Goal: Task Accomplishment & Management: Use online tool/utility

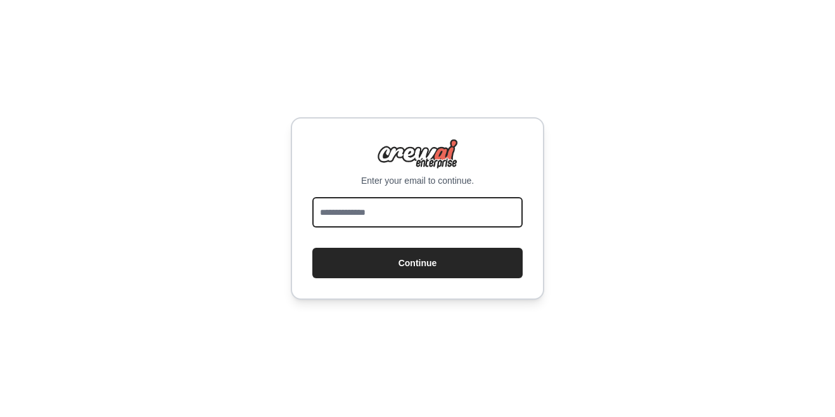
click at [396, 221] on input "email" at bounding box center [418, 212] width 210 height 30
type input "**********"
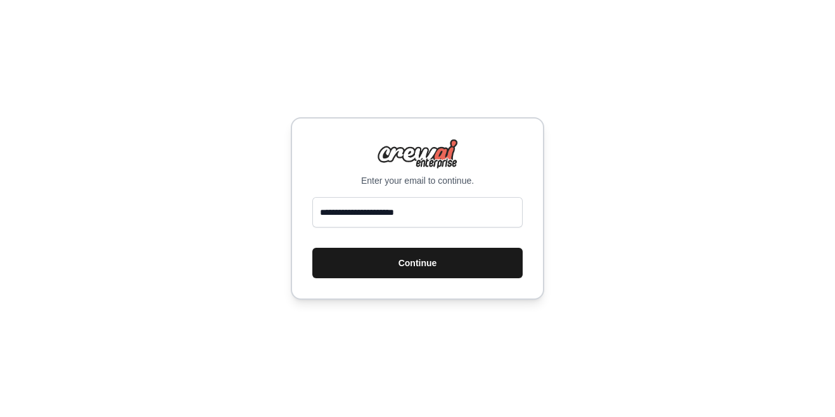
click at [467, 260] on button "Continue" at bounding box center [418, 263] width 210 height 30
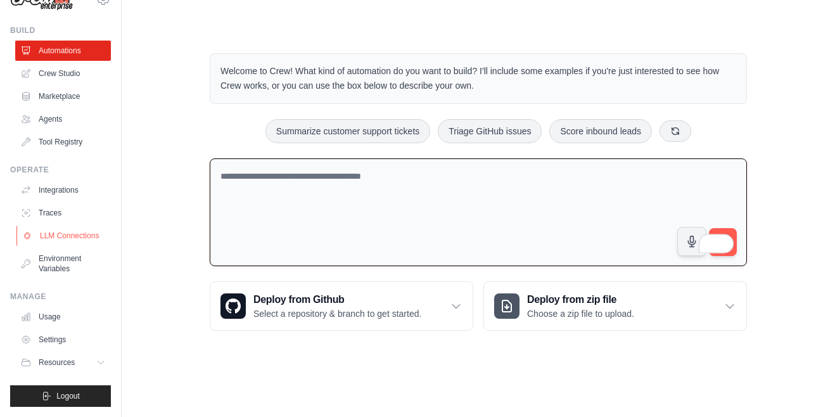
scroll to position [38, 0]
paste textarea "**********"
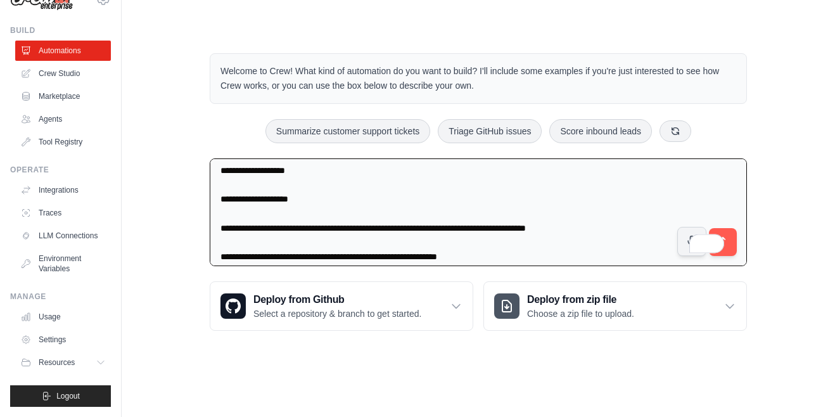
scroll to position [254, 0]
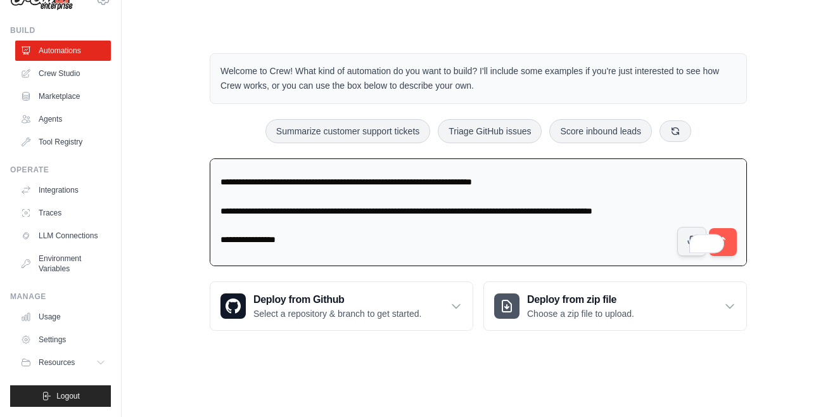
type textarea "**********"
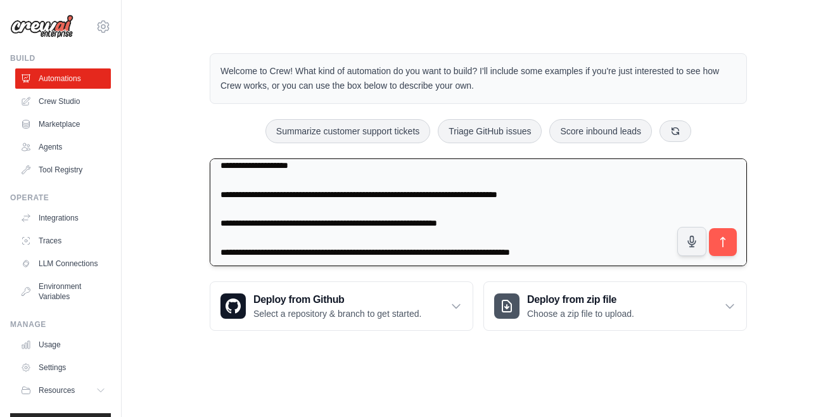
scroll to position [851, 0]
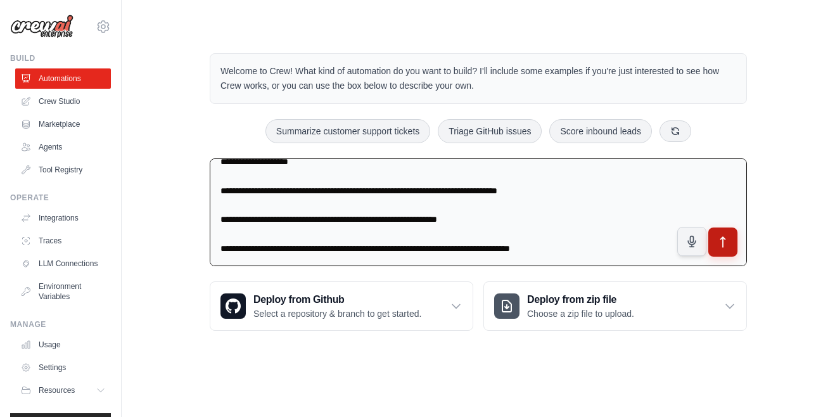
type textarea "**********"
click at [730, 243] on button "submit" at bounding box center [723, 242] width 29 height 29
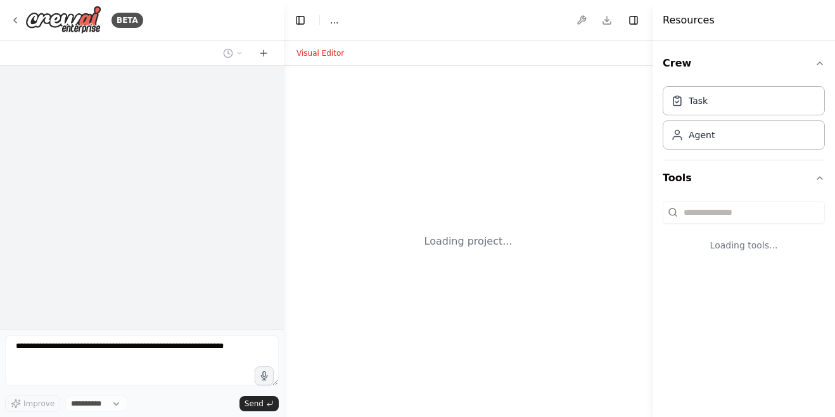
select select "****"
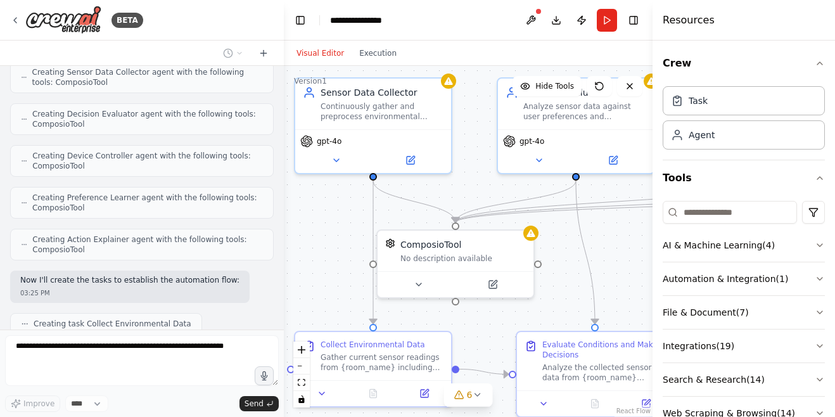
scroll to position [1221, 0]
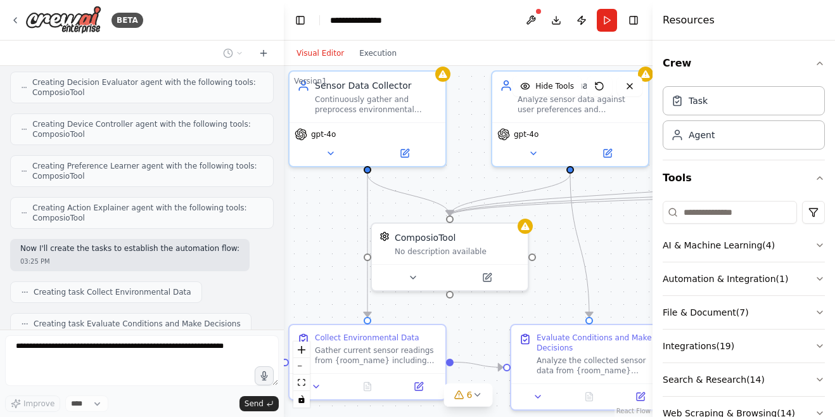
drag, startPoint x: 338, startPoint y: 273, endPoint x: 313, endPoint y: 226, distance: 53.3
click at [313, 226] on div ".deletable-edge-delete-btn { width: 20px; height: 20px; border: 0px solid #ffff…" at bounding box center [468, 241] width 369 height 351
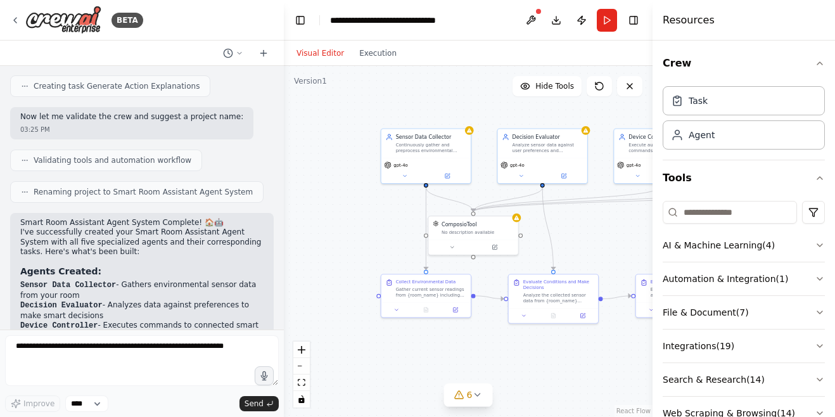
scroll to position [1588, 0]
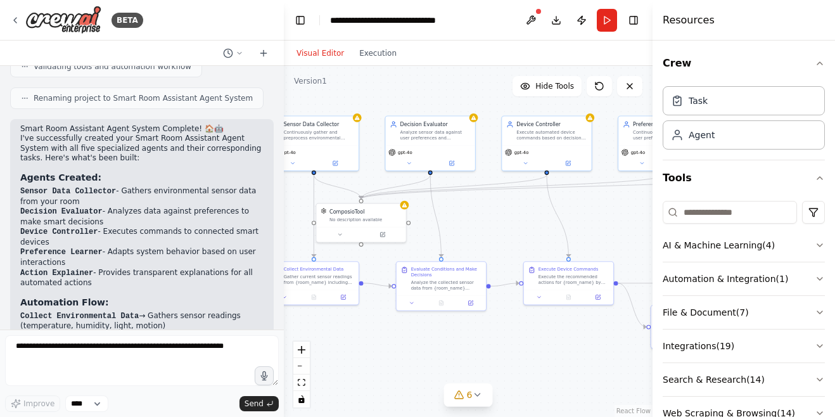
drag, startPoint x: 603, startPoint y: 228, endPoint x: 473, endPoint y: 215, distance: 130.6
click at [473, 215] on div ".deletable-edge-delete-btn { width: 20px; height: 20px; border: 0px solid #ffff…" at bounding box center [468, 241] width 369 height 351
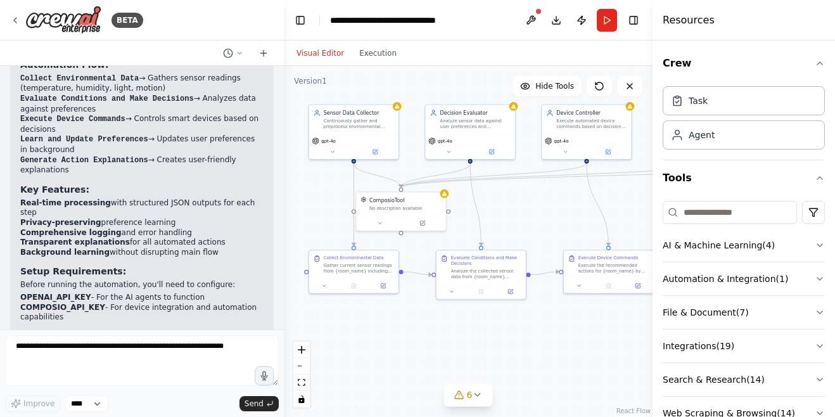
scroll to position [1896, 0]
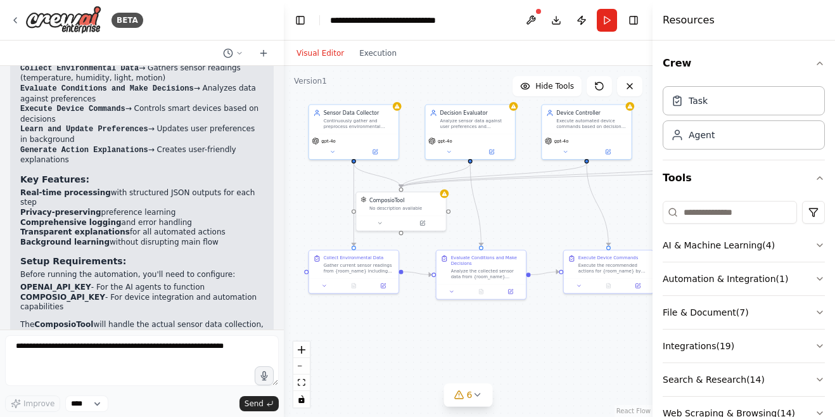
drag, startPoint x: 516, startPoint y: 227, endPoint x: 569, endPoint y: 215, distance: 54.6
click at [569, 215] on div ".deletable-edge-delete-btn { width: 20px; height: 20px; border: 0px solid #ffff…" at bounding box center [468, 241] width 369 height 351
click at [379, 221] on icon at bounding box center [379, 221] width 3 height 1
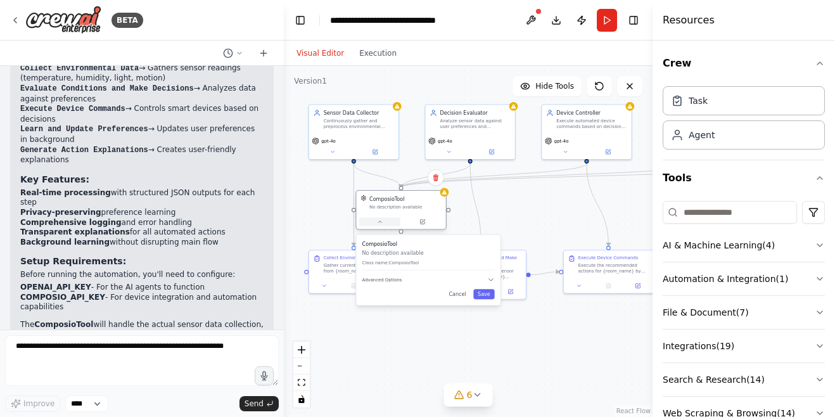
click at [379, 221] on icon at bounding box center [380, 222] width 6 height 6
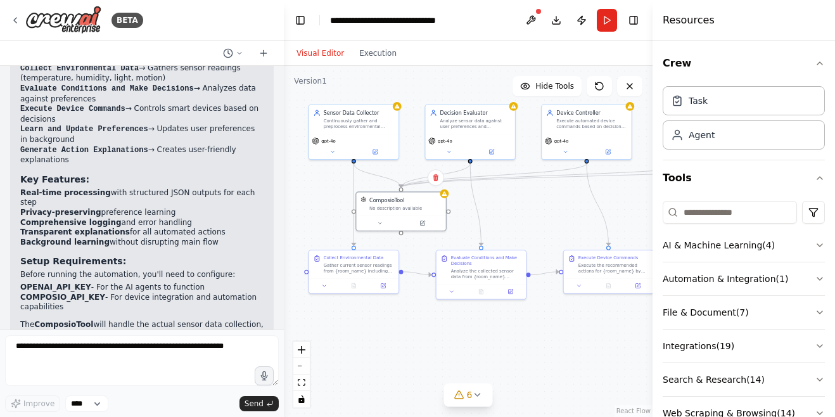
click at [335, 161] on div ".deletable-edge-delete-btn { width: 20px; height: 20px; border: 0px solid #ffff…" at bounding box center [468, 241] width 369 height 351
click at [335, 157] on div "gpt-4o" at bounding box center [353, 144] width 89 height 25
click at [335, 151] on icon at bounding box center [333, 151] width 6 height 6
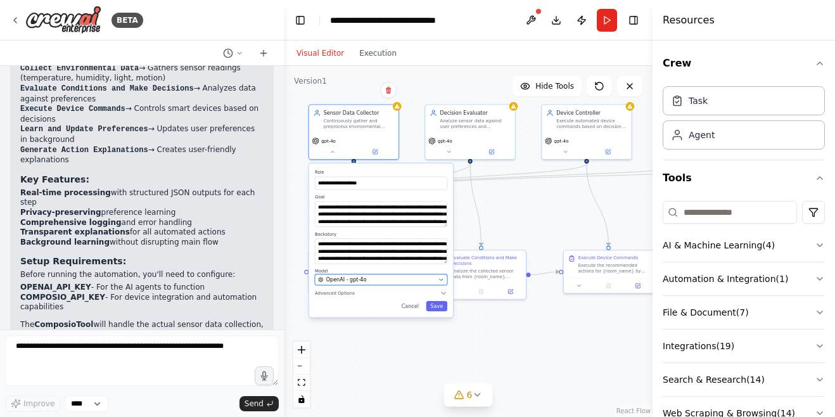
click at [409, 276] on div "OpenAI - gpt-4o" at bounding box center [376, 279] width 117 height 7
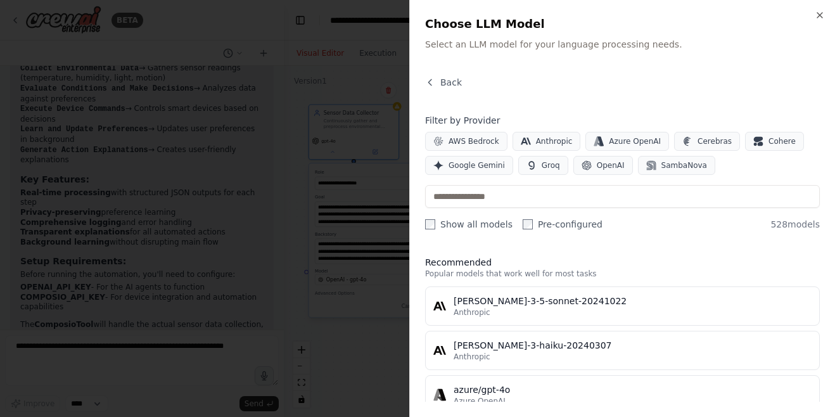
click at [408, 86] on div at bounding box center [417, 208] width 835 height 417
click at [392, 87] on div at bounding box center [417, 208] width 835 height 417
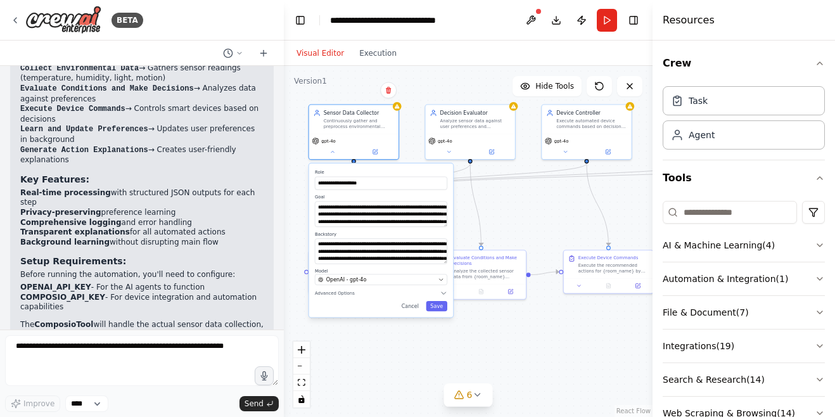
click at [446, 86] on div "**********" at bounding box center [468, 241] width 369 height 351
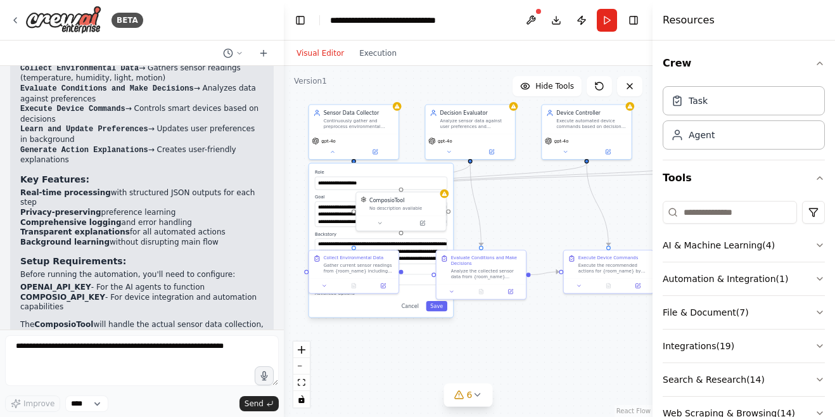
click at [544, 217] on div "**********" at bounding box center [468, 241] width 369 height 351
click at [328, 158] on div "**********" at bounding box center [354, 132] width 91 height 56
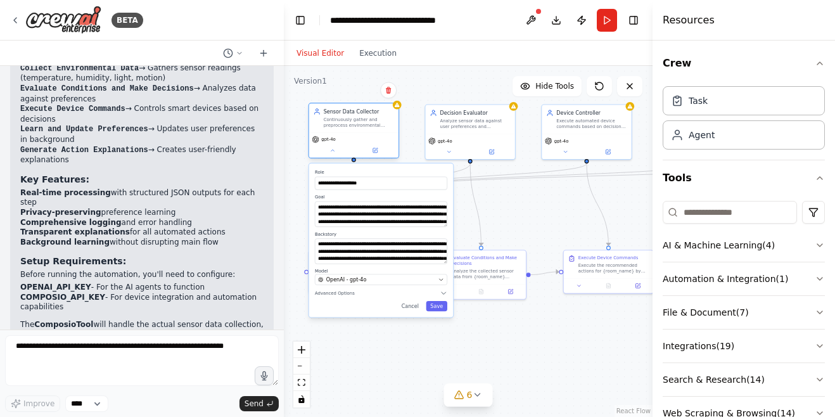
click at [330, 158] on div "Sensor Data Collector Continuously gather and preprocess environmental sensor d…" at bounding box center [354, 131] width 91 height 56
click at [334, 153] on icon at bounding box center [333, 151] width 6 height 6
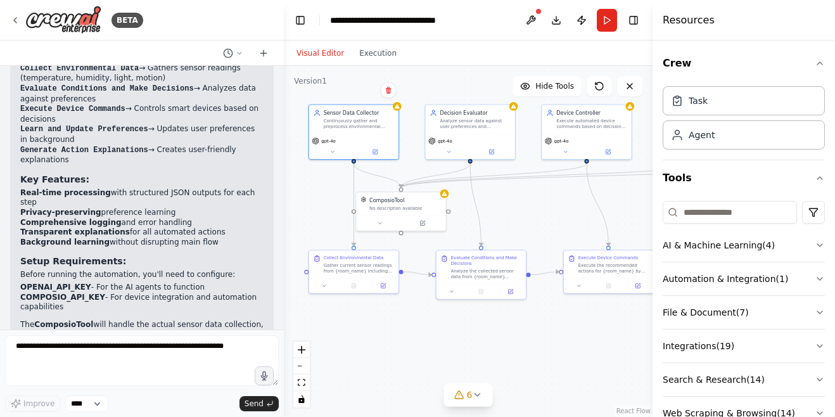
click at [519, 211] on div ".deletable-edge-delete-btn { width: 20px; height: 20px; border: 0px solid #ffff…" at bounding box center [468, 241] width 369 height 351
click at [550, 16] on button "Download" at bounding box center [556, 20] width 20 height 23
click at [352, 54] on button "Execution" at bounding box center [378, 53] width 53 height 15
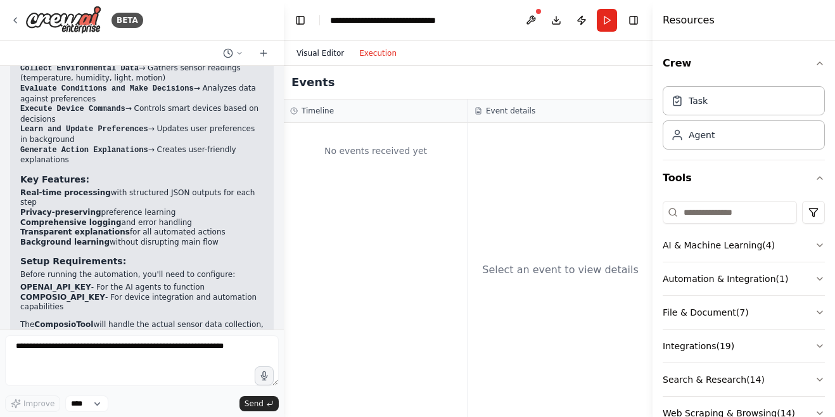
click at [327, 53] on button "Visual Editor" at bounding box center [320, 53] width 63 height 15
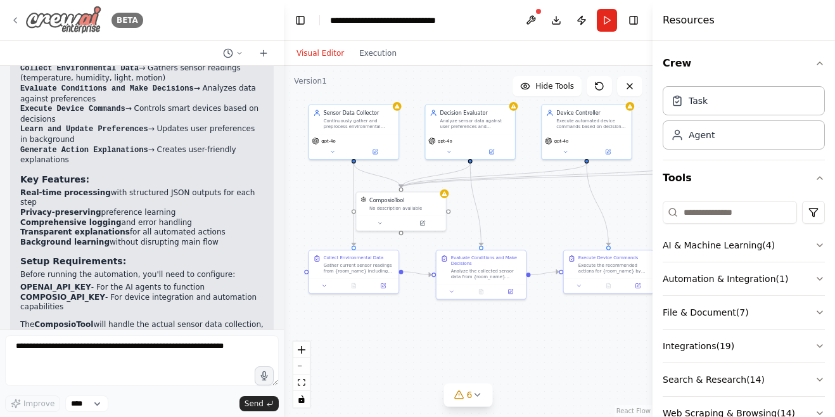
click at [20, 20] on icon at bounding box center [15, 20] width 10 height 10
click at [13, 17] on icon at bounding box center [15, 20] width 10 height 10
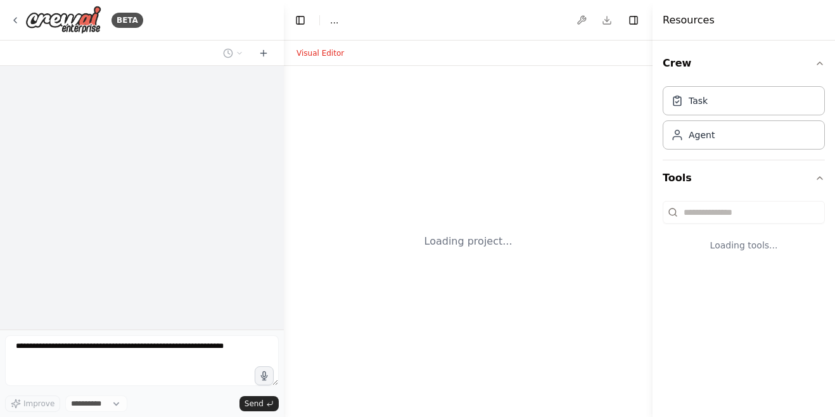
select select "****"
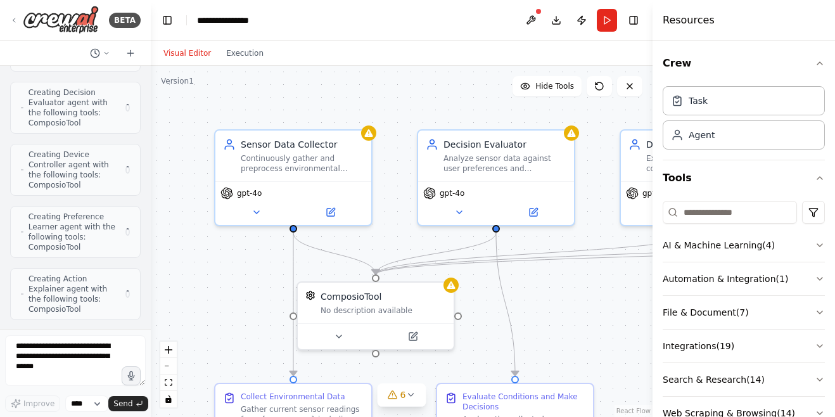
scroll to position [2942, 0]
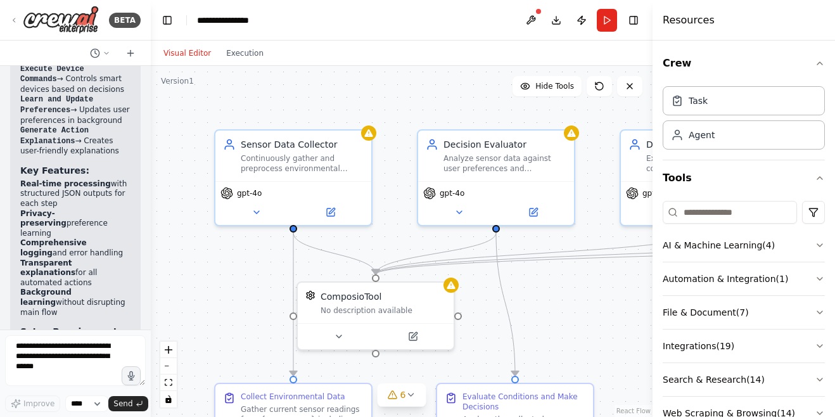
drag, startPoint x: 283, startPoint y: 149, endPoint x: -3, endPoint y: 172, distance: 286.2
click at [0, 172] on html "BETA You are building a Smart Room Assistant Agent System to autonomously monit…" at bounding box center [417, 208] width 835 height 417
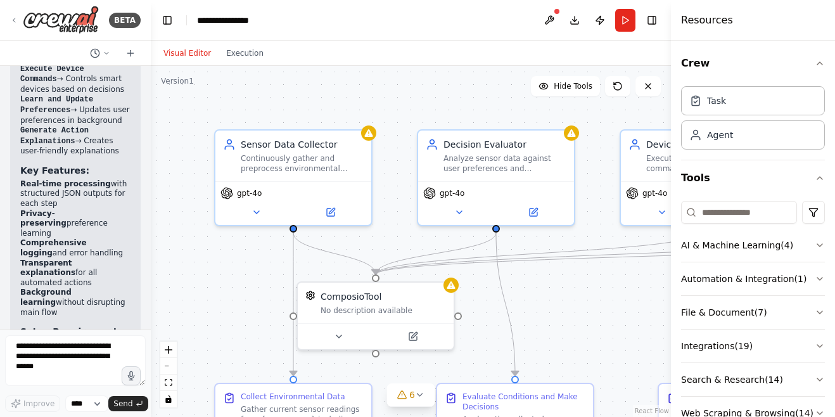
drag, startPoint x: 656, startPoint y: 103, endPoint x: 863, endPoint y: 100, distance: 206.7
click at [835, 100] on html "BETA You are building a Smart Room Assistant Agent System to autonomously monit…" at bounding box center [417, 208] width 835 height 417
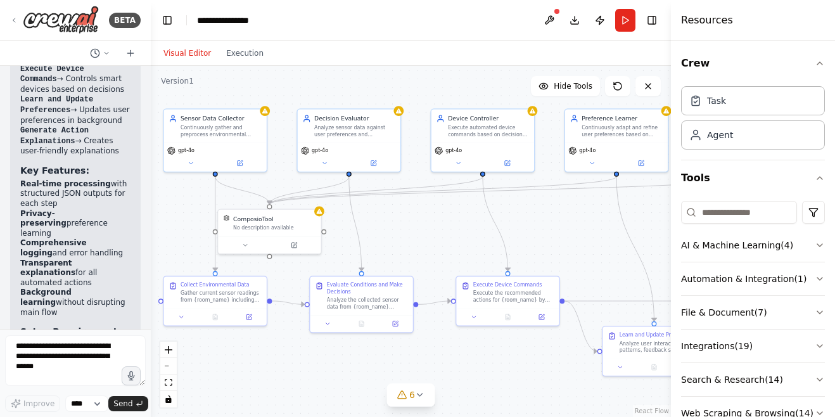
drag, startPoint x: 489, startPoint y: 132, endPoint x: 314, endPoint y: 58, distance: 190.0
click at [314, 58] on div "Visual Editor Execution Version 1 Hide Tools .deletable-edge-delete-btn { width…" at bounding box center [411, 229] width 520 height 377
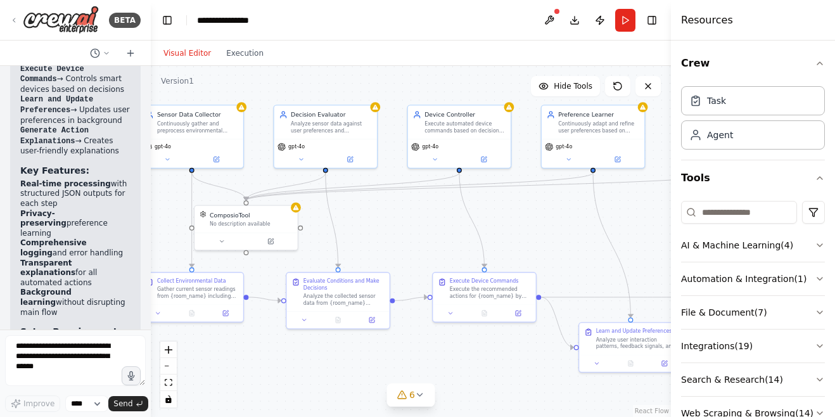
drag, startPoint x: 578, startPoint y: 215, endPoint x: 553, endPoint y: 210, distance: 25.1
click at [553, 210] on div ".deletable-edge-delete-btn { width: 20px; height: 20px; border: 0px solid #ffff…" at bounding box center [411, 241] width 520 height 351
click at [166, 383] on icon "fit view" at bounding box center [169, 382] width 8 height 7
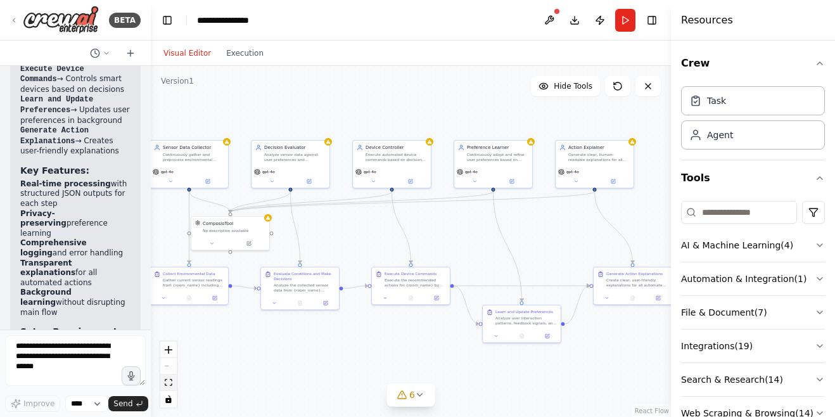
click at [168, 379] on icon "fit view" at bounding box center [169, 382] width 8 height 7
click at [171, 382] on icon "fit view" at bounding box center [169, 382] width 8 height 7
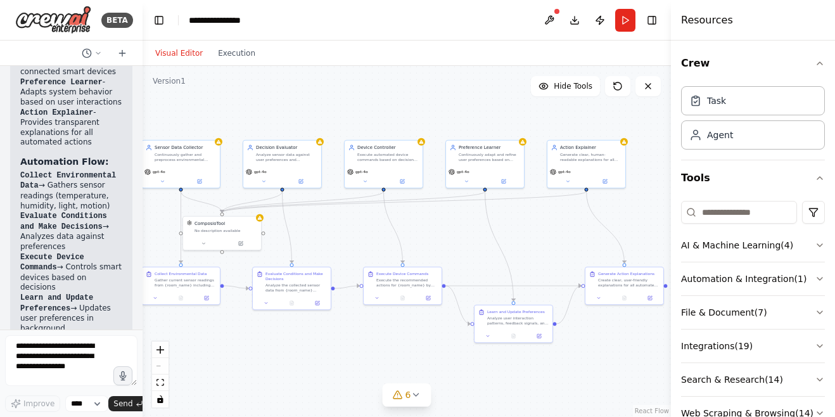
scroll to position [3140, 0]
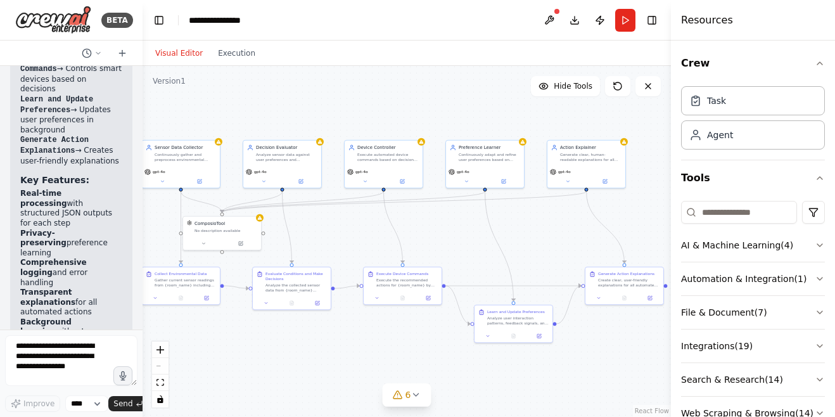
drag, startPoint x: 148, startPoint y: 123, endPoint x: -3, endPoint y: 127, distance: 150.9
click at [0, 127] on html "BETA You are building a Smart Room Assistant Agent System to autonomously monit…" at bounding box center [417, 208] width 835 height 417
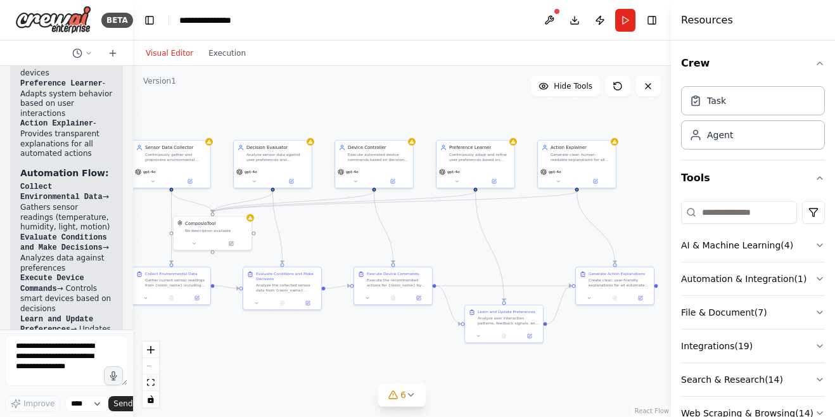
scroll to position [3360, 0]
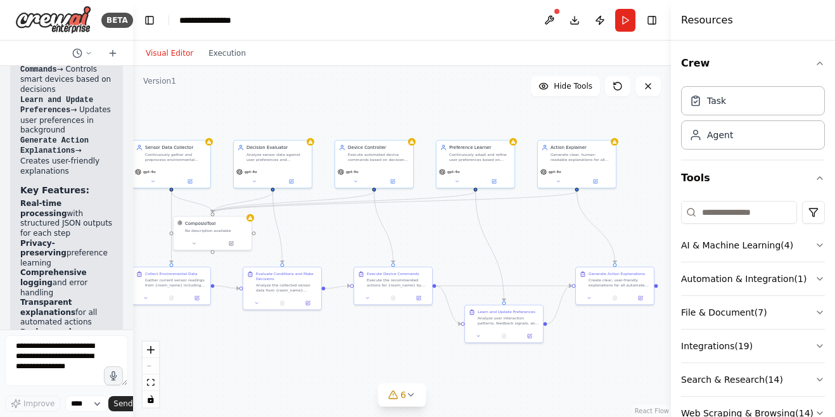
drag, startPoint x: 139, startPoint y: 125, endPoint x: 102, endPoint y: 129, distance: 37.7
click at [57, 136] on div "BETA You are building a Smart Room Assistant Agent System to autonomously monit…" at bounding box center [66, 208] width 133 height 417
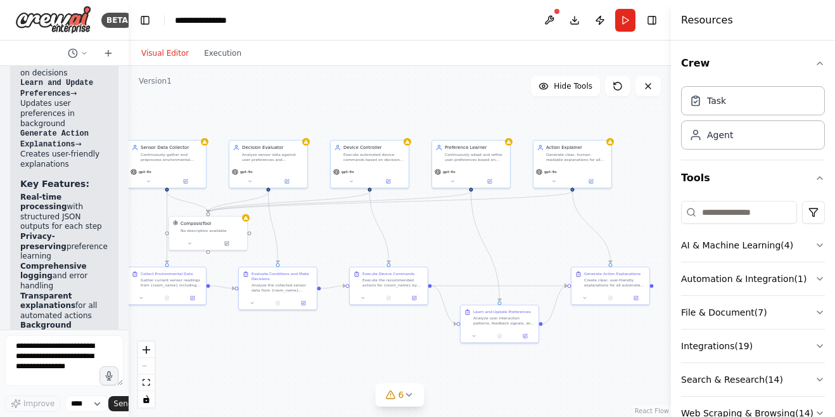
drag, startPoint x: 130, startPoint y: 113, endPoint x: 89, endPoint y: 125, distance: 42.8
click at [89, 125] on div "BETA You are building a Smart Room Assistant Agent System to autonomously monit…" at bounding box center [64, 208] width 129 height 417
click at [401, 392] on span "6" at bounding box center [402, 395] width 6 height 13
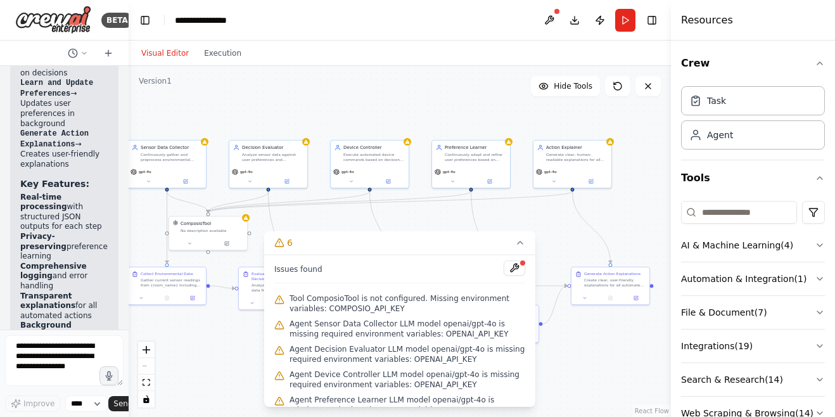
scroll to position [41, 0]
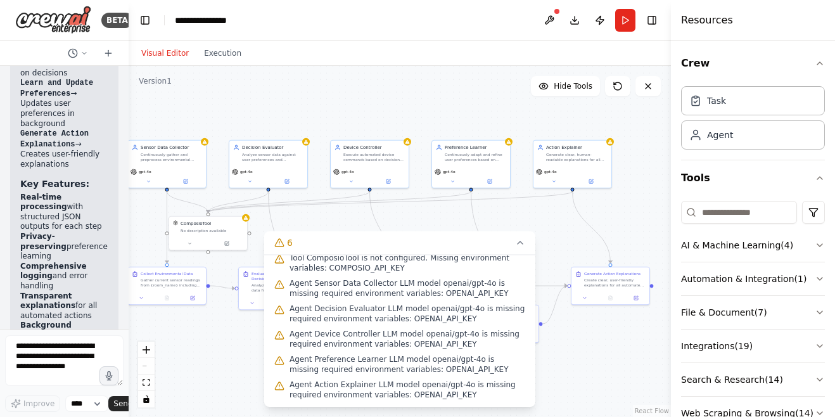
click at [579, 371] on div ".deletable-edge-delete-btn { width: 20px; height: 20px; border: 0px solid #ffff…" at bounding box center [400, 241] width 543 height 351
click at [524, 246] on icon at bounding box center [520, 243] width 10 height 10
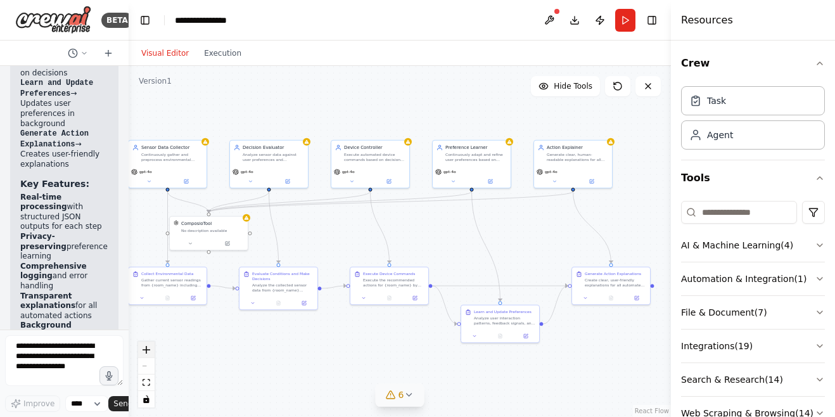
click at [146, 349] on icon "zoom in" at bounding box center [147, 350] width 8 height 8
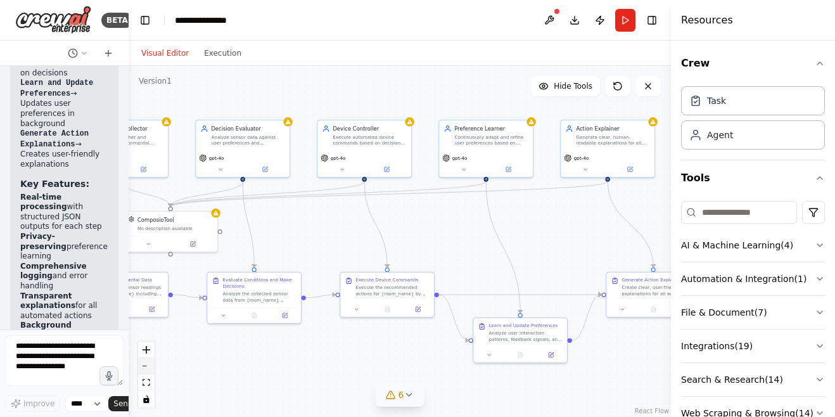
click at [148, 367] on button "zoom out" at bounding box center [146, 366] width 16 height 16
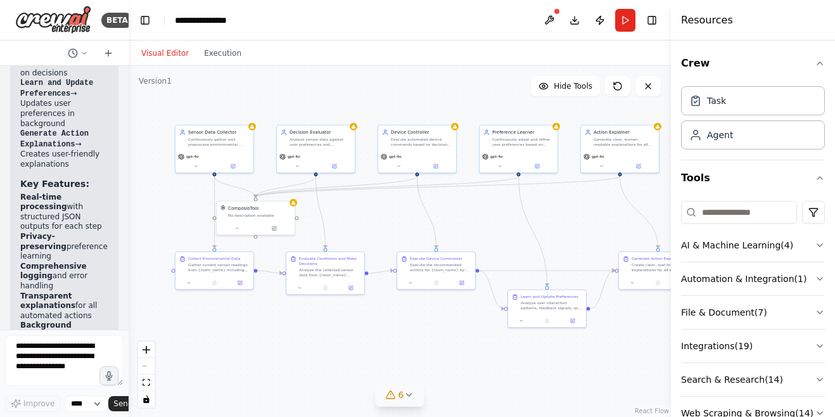
drag, startPoint x: 244, startPoint y: 368, endPoint x: 291, endPoint y: 353, distance: 49.3
click at [291, 353] on div ".deletable-edge-delete-btn { width: 20px; height: 20px; border: 0px solid #ffff…" at bounding box center [400, 241] width 543 height 351
click at [547, 22] on button at bounding box center [549, 20] width 20 height 23
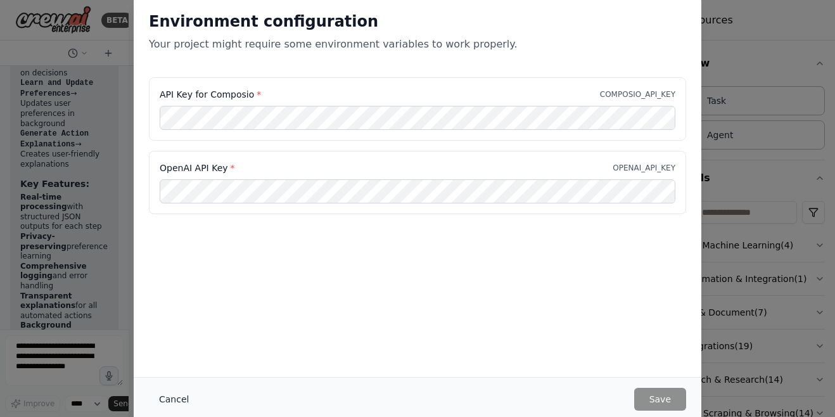
click at [177, 398] on button "Cancel" at bounding box center [174, 399] width 50 height 23
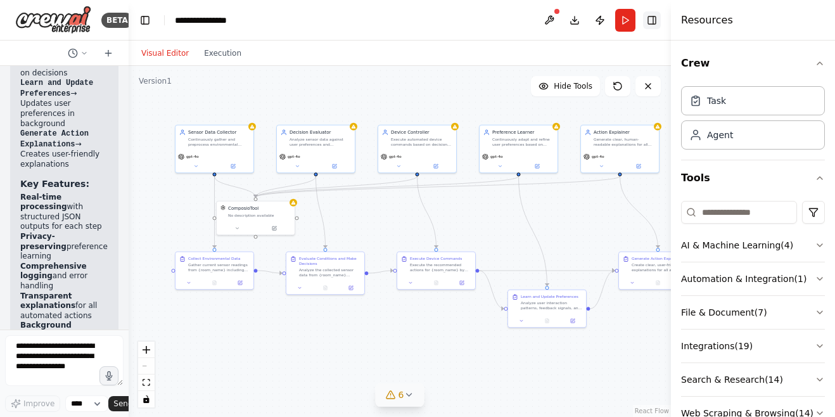
click at [658, 24] on button "Toggle Right Sidebar" at bounding box center [652, 20] width 18 height 18
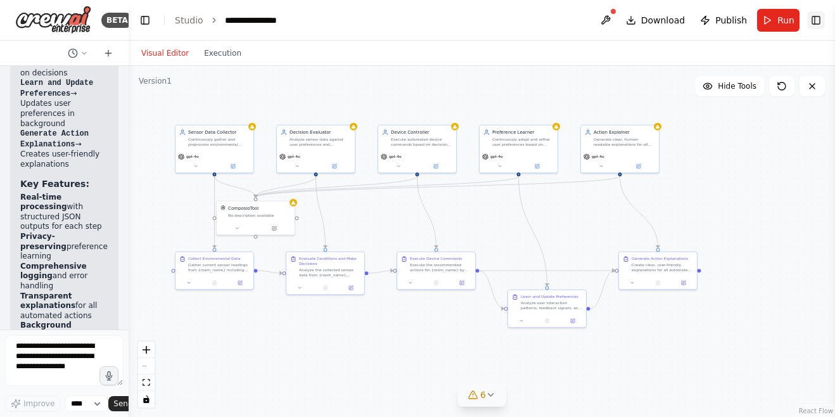
click at [813, 24] on button "Toggle Right Sidebar" at bounding box center [817, 20] width 18 height 18
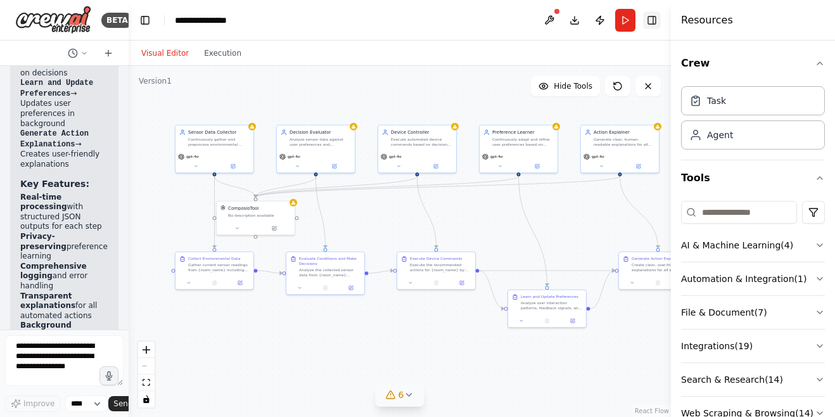
click at [649, 16] on button "Toggle Right Sidebar" at bounding box center [652, 20] width 18 height 18
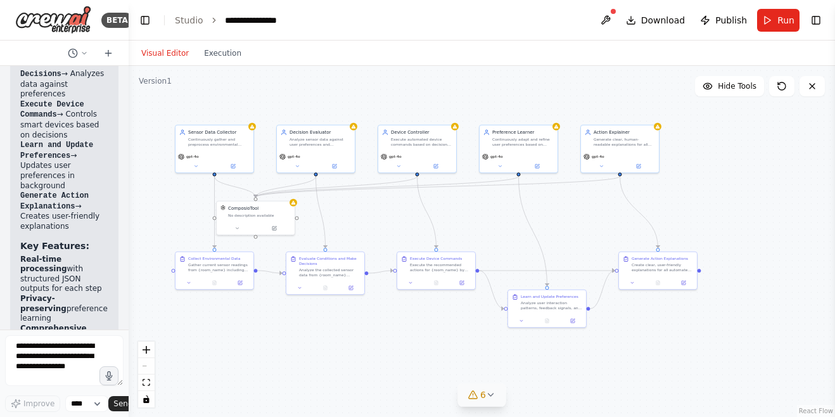
scroll to position [3549, 0]
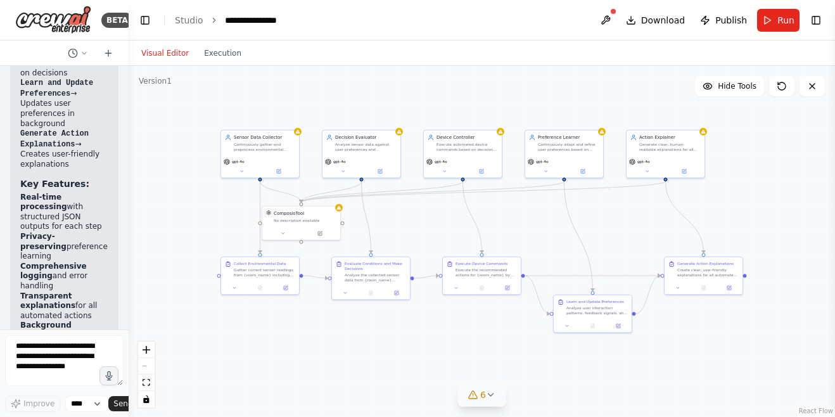
drag, startPoint x: 765, startPoint y: 174, endPoint x: 811, endPoint y: 179, distance: 45.9
click at [811, 179] on div ".deletable-edge-delete-btn { width: 20px; height: 20px; border: 0px solid #ffff…" at bounding box center [482, 241] width 707 height 351
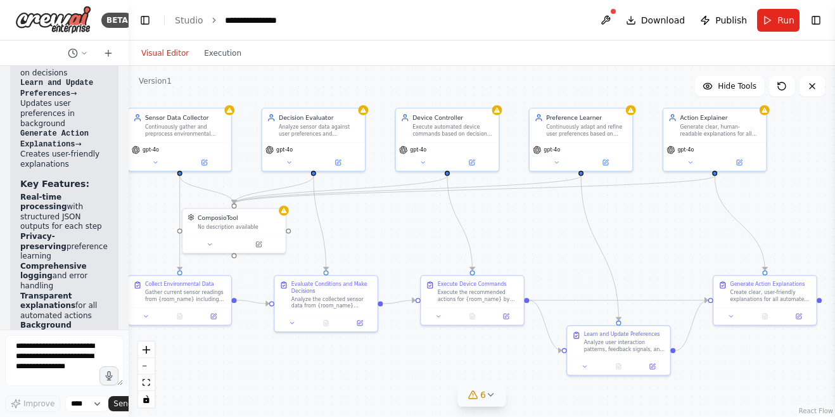
drag, startPoint x: 737, startPoint y: 191, endPoint x: 800, endPoint y: 189, distance: 63.4
click at [800, 189] on div ".deletable-edge-delete-btn { width: 20px; height: 20px; border: 0px solid #ffff…" at bounding box center [482, 241] width 707 height 351
drag, startPoint x: 673, startPoint y: 230, endPoint x: 697, endPoint y: 210, distance: 30.6
click at [697, 210] on div ".deletable-edge-delete-btn { width: 20px; height: 20px; border: 0px solid #ffff…" at bounding box center [482, 241] width 707 height 351
drag, startPoint x: 652, startPoint y: 219, endPoint x: 674, endPoint y: 209, distance: 24.4
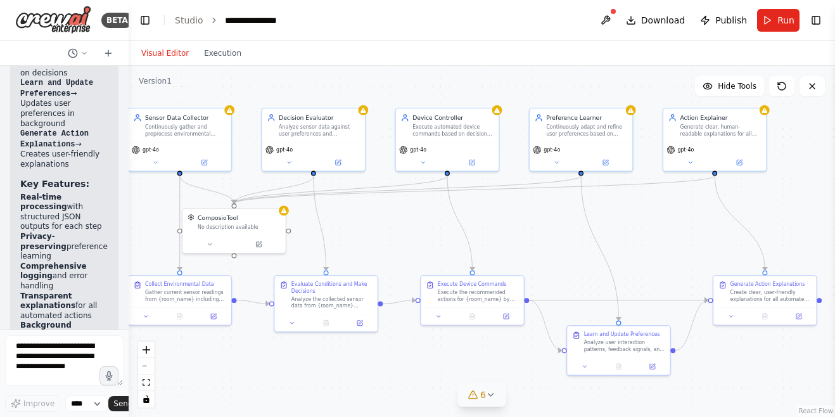
click at [674, 209] on div ".deletable-edge-delete-btn { width: 20px; height: 20px; border: 0px solid #ffff…" at bounding box center [482, 241] width 707 height 351
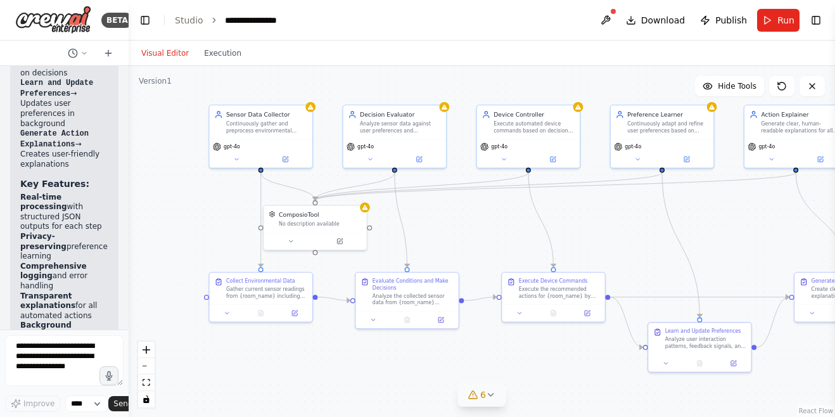
drag, startPoint x: 408, startPoint y: 229, endPoint x: 489, endPoint y: 227, distance: 81.2
click at [489, 227] on div ".deletable-edge-delete-btn { width: 20px; height: 20px; border: 0px solid #ffff…" at bounding box center [482, 241] width 707 height 351
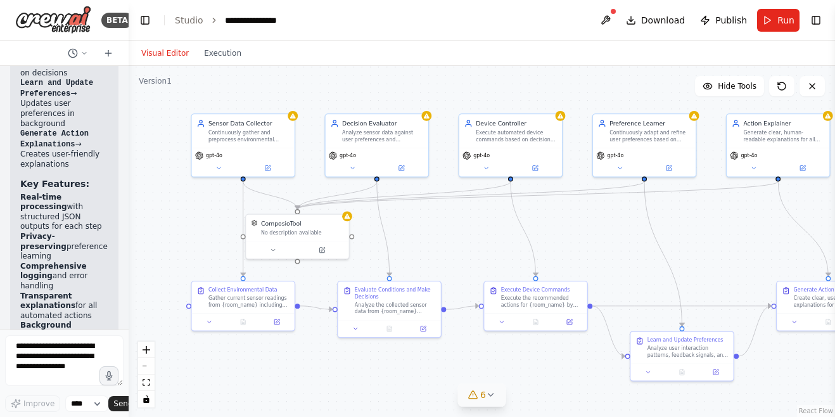
drag, startPoint x: 735, startPoint y: 210, endPoint x: 715, endPoint y: 213, distance: 20.4
click at [715, 213] on div ".deletable-edge-delete-btn { width: 20px; height: 20px; border: 0px solid #ffff…" at bounding box center [482, 241] width 707 height 351
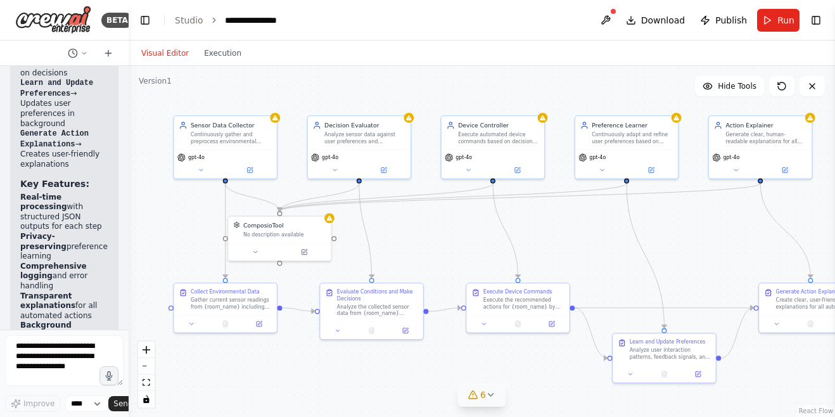
scroll to position [3869, 0]
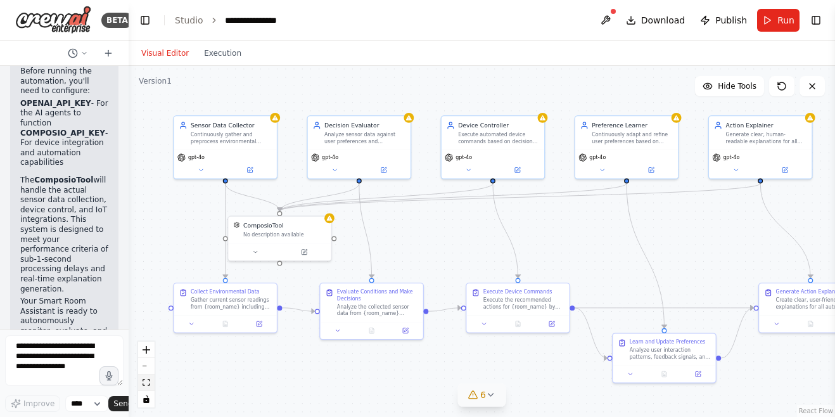
click at [148, 383] on icon "fit view" at bounding box center [147, 382] width 8 height 7
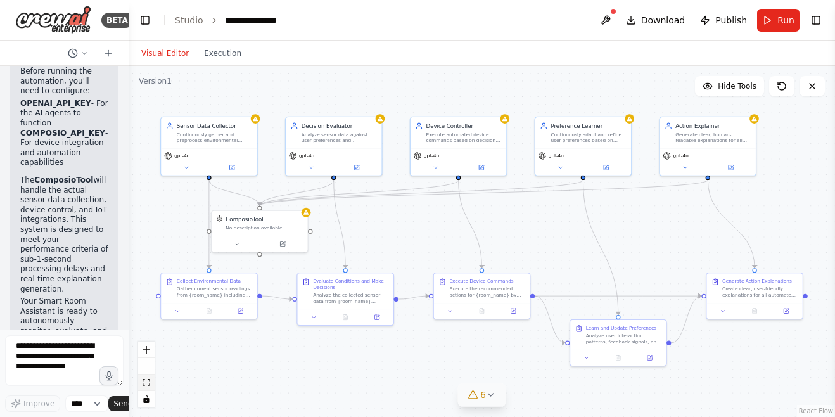
click at [148, 383] on icon "fit view" at bounding box center [147, 382] width 8 height 7
click at [146, 387] on button "fit view" at bounding box center [146, 383] width 16 height 16
click at [146, 386] on icon "fit view" at bounding box center [147, 382] width 8 height 7
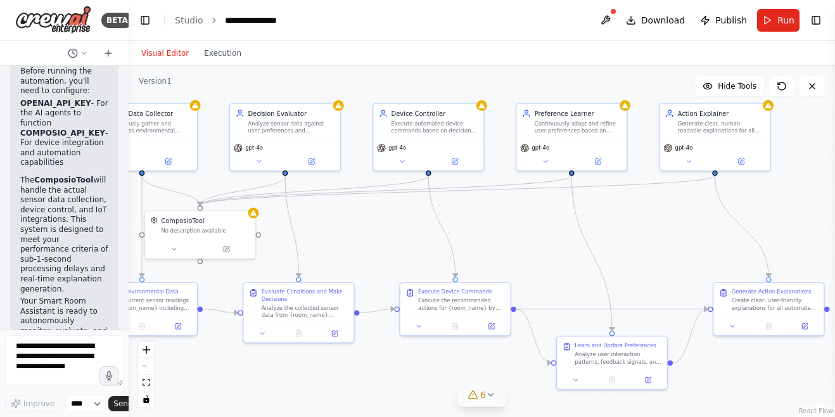
drag, startPoint x: 281, startPoint y: 79, endPoint x: 270, endPoint y: 93, distance: 17.6
click at [270, 93] on div ".deletable-edge-delete-btn { width: 20px; height: 20px; border: 0px solid #ffff…" at bounding box center [482, 241] width 707 height 351
click at [283, 135] on div "Decision Evaluator Analyze sensor data against user preferences and predefined …" at bounding box center [285, 120] width 110 height 36
click at [383, 241] on div ".deletable-edge-delete-btn { width: 20px; height: 20px; border: 0px solid #ffff…" at bounding box center [482, 241] width 707 height 351
click at [164, 85] on div "Version 1" at bounding box center [155, 81] width 33 height 10
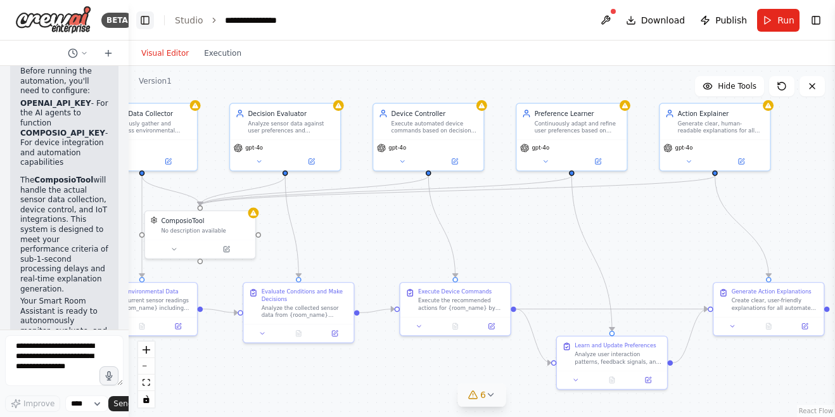
click at [148, 15] on button "Toggle Left Sidebar" at bounding box center [145, 20] width 18 height 18
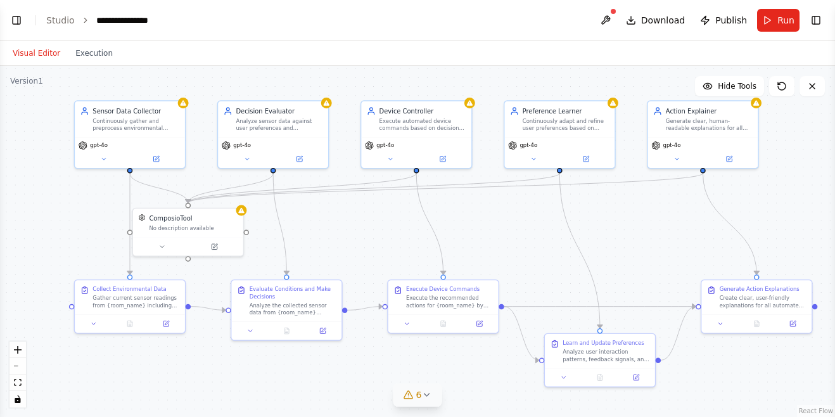
drag, startPoint x: 442, startPoint y: 219, endPoint x: 559, endPoint y: 216, distance: 117.3
click at [559, 216] on div ".deletable-edge-delete-btn { width: 20px; height: 20px; border: 0px solid #ffff…" at bounding box center [417, 241] width 835 height 351
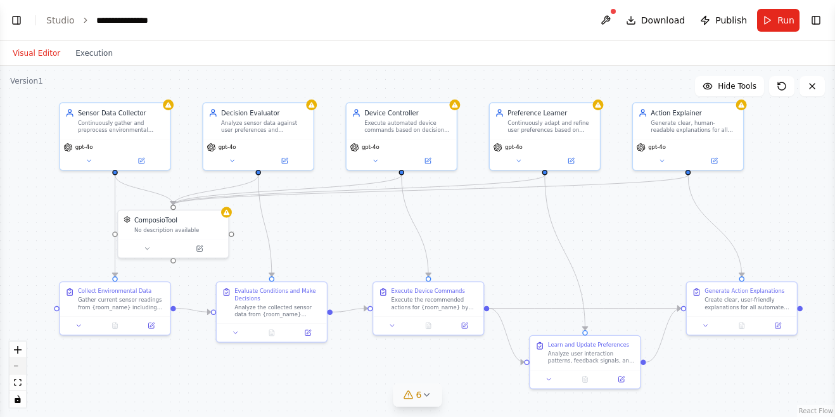
click at [22, 370] on button "zoom out" at bounding box center [18, 366] width 16 height 16
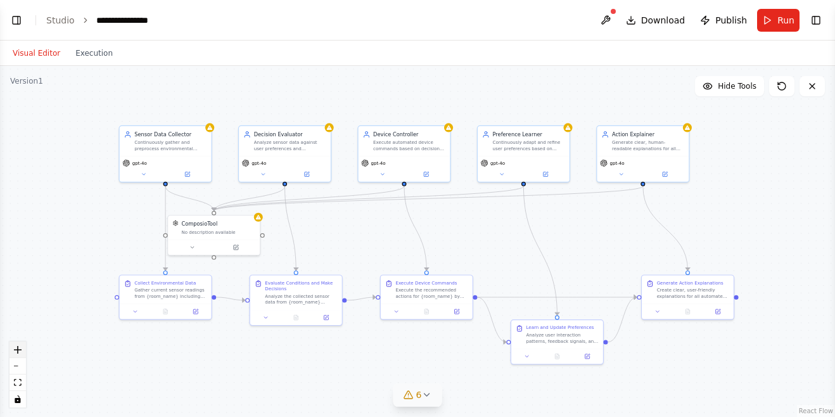
click at [17, 351] on icon "zoom in" at bounding box center [18, 350] width 8 height 8
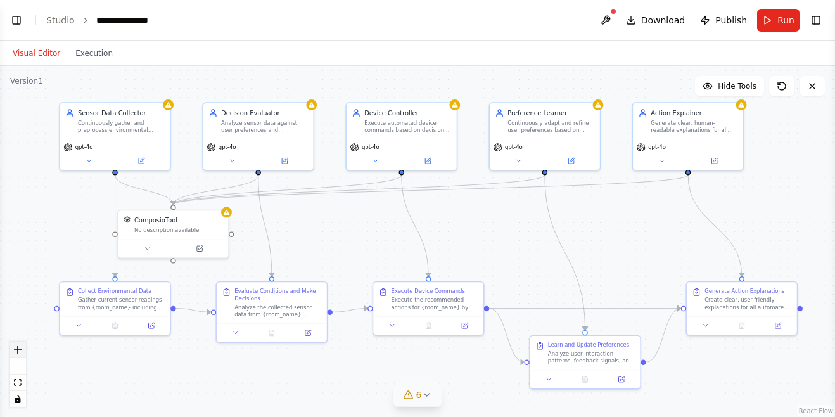
click at [17, 351] on icon "zoom in" at bounding box center [18, 350] width 8 height 8
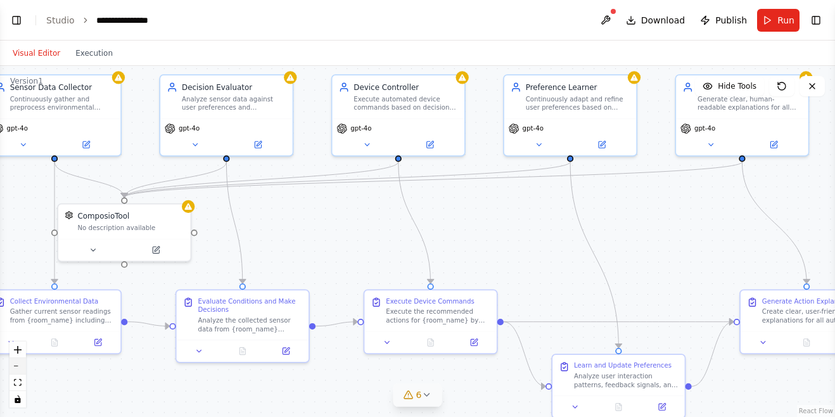
click at [20, 362] on button "zoom out" at bounding box center [18, 366] width 16 height 16
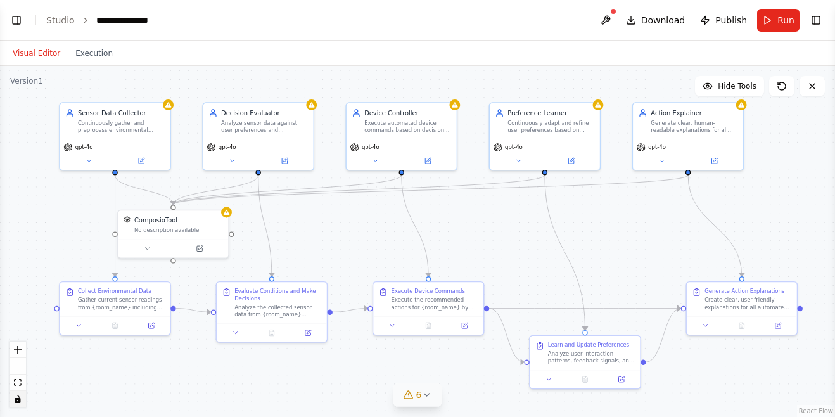
click at [16, 401] on icon "toggle interactivity" at bounding box center [18, 400] width 6 height 8
click at [293, 232] on div ".deletable-edge-delete-btn { width: 20px; height: 20px; border: 0px solid #ffff…" at bounding box center [417, 241] width 835 height 351
click at [14, 401] on icon "toggle interactivity" at bounding box center [18, 400] width 8 height 8
click at [22, 382] on button "fit view" at bounding box center [18, 383] width 16 height 16
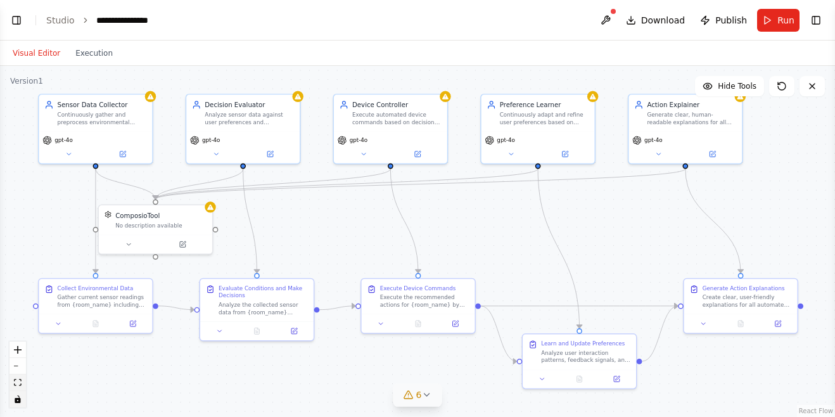
click at [22, 382] on button "fit view" at bounding box center [18, 383] width 16 height 16
click at [733, 89] on span "Hide Tools" at bounding box center [737, 86] width 39 height 10
click at [730, 87] on span "Show Tools" at bounding box center [736, 86] width 42 height 10
click at [730, 87] on span "Hide Tools" at bounding box center [737, 86] width 39 height 10
click at [730, 87] on span "Show Tools" at bounding box center [736, 86] width 42 height 10
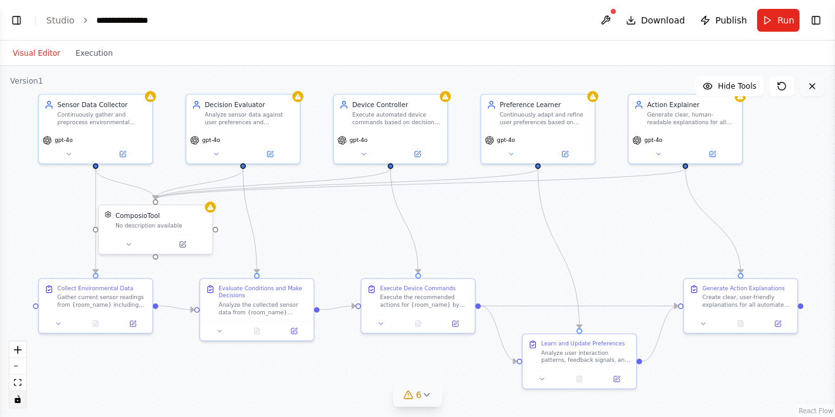
click at [811, 85] on icon at bounding box center [813, 86] width 10 height 10
click at [817, 90] on icon at bounding box center [813, 86] width 10 height 10
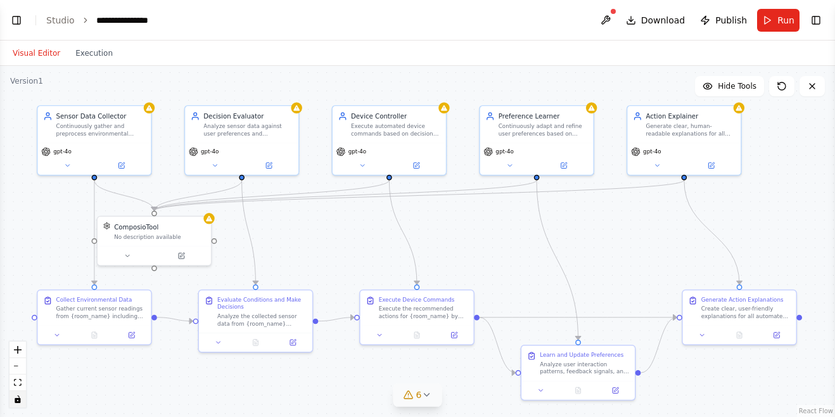
drag, startPoint x: 794, startPoint y: 174, endPoint x: 792, endPoint y: 186, distance: 11.5
click at [792, 186] on div ".deletable-edge-delete-btn { width: 20px; height: 20px; border: 0px solid #ffff…" at bounding box center [417, 241] width 835 height 351
click at [68, 169] on button at bounding box center [67, 163] width 52 height 11
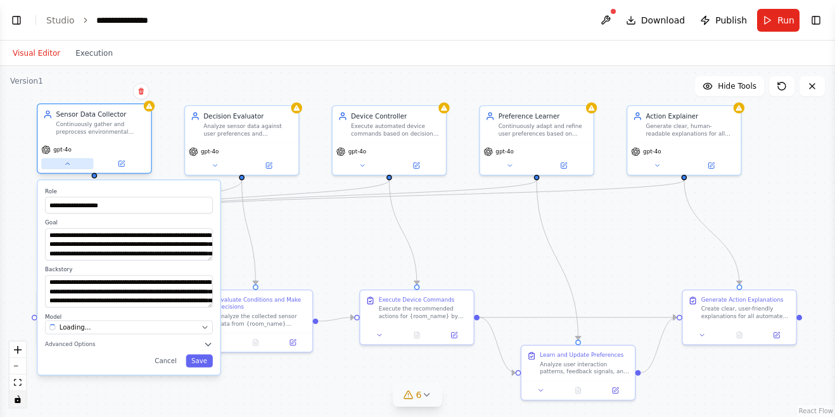
click at [68, 169] on button at bounding box center [67, 163] width 52 height 11
